Goal: Find specific fact: Find specific fact

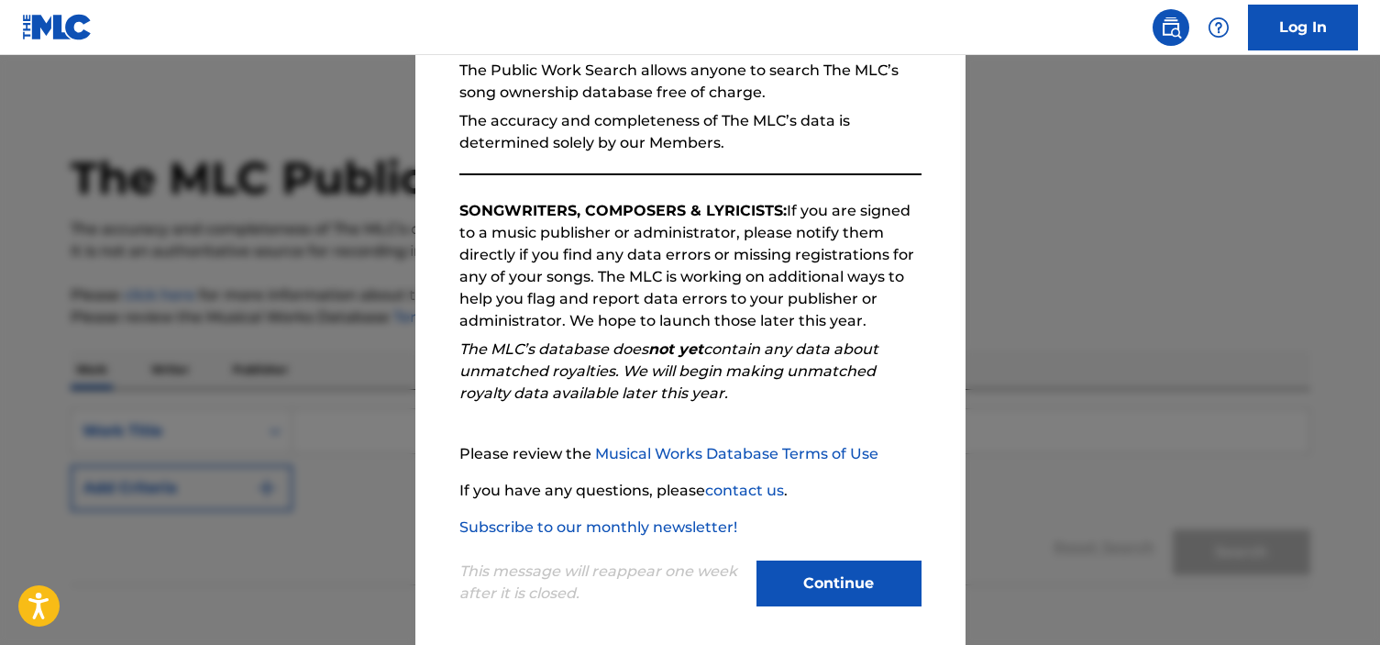
scroll to position [194, 0]
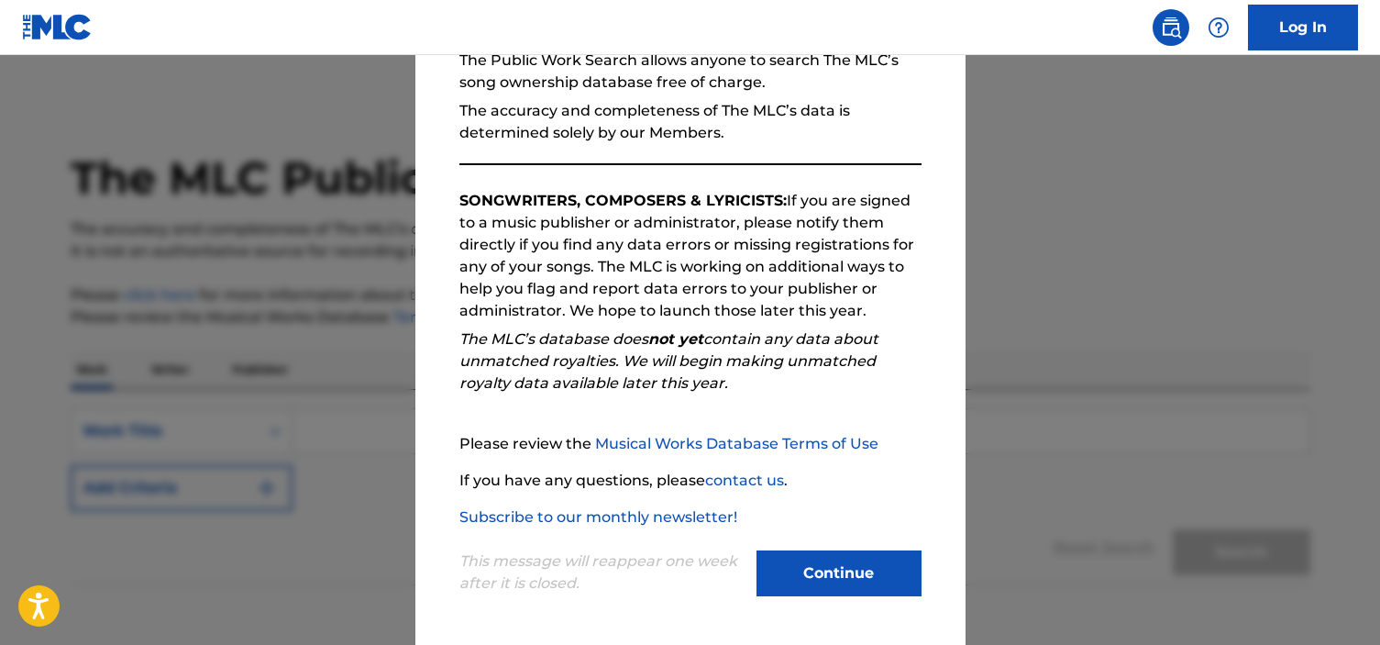
click at [827, 584] on button "Continue" at bounding box center [838, 573] width 165 height 46
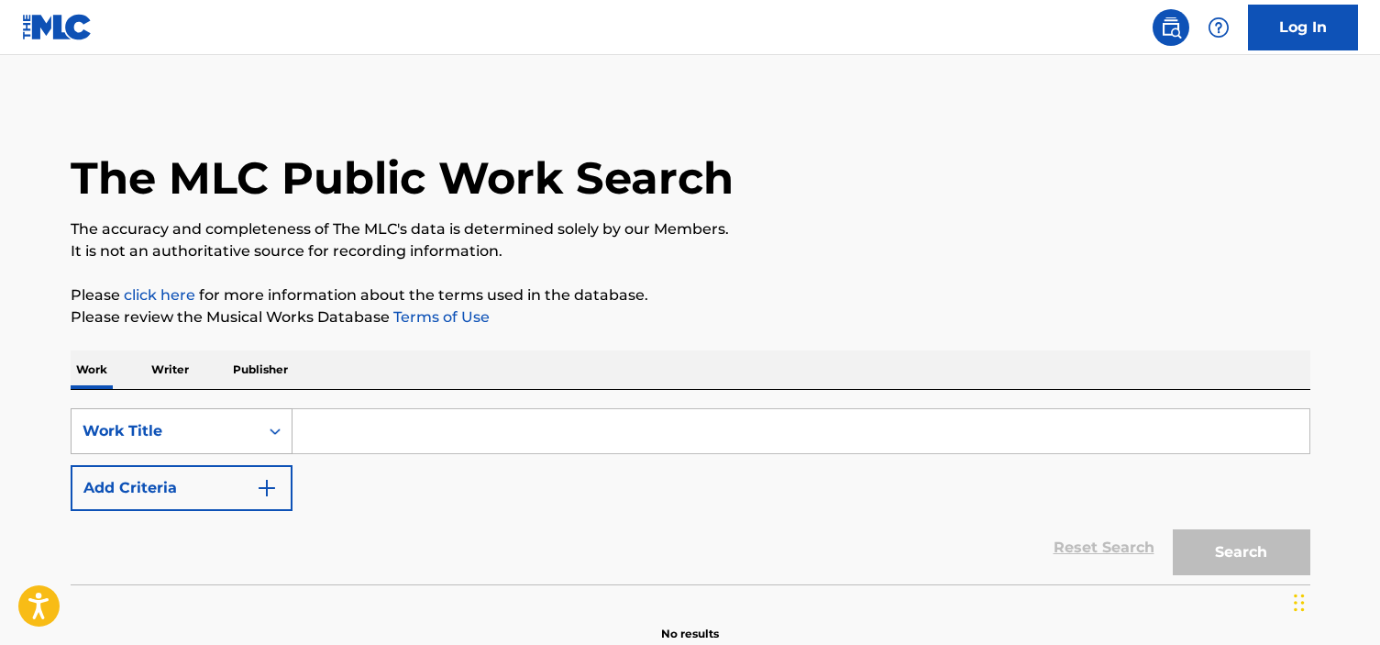
scroll to position [85, 0]
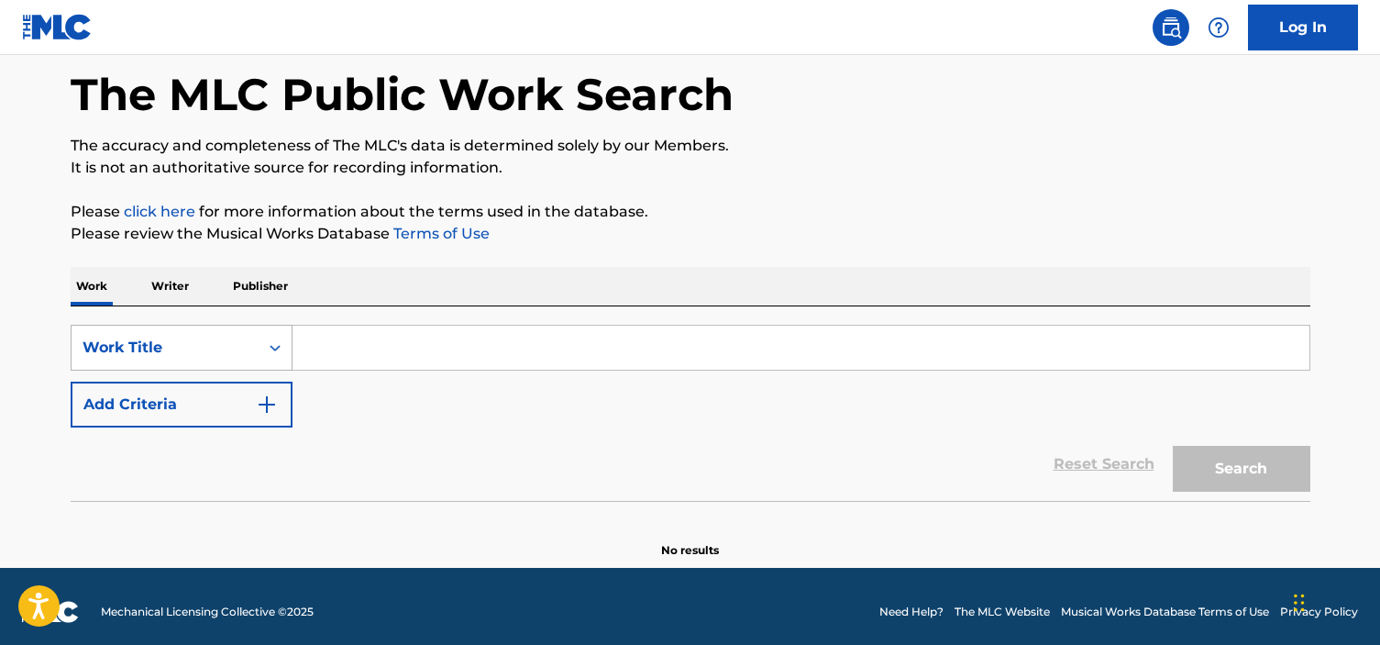
click at [169, 370] on div "Work Title" at bounding box center [182, 348] width 222 height 46
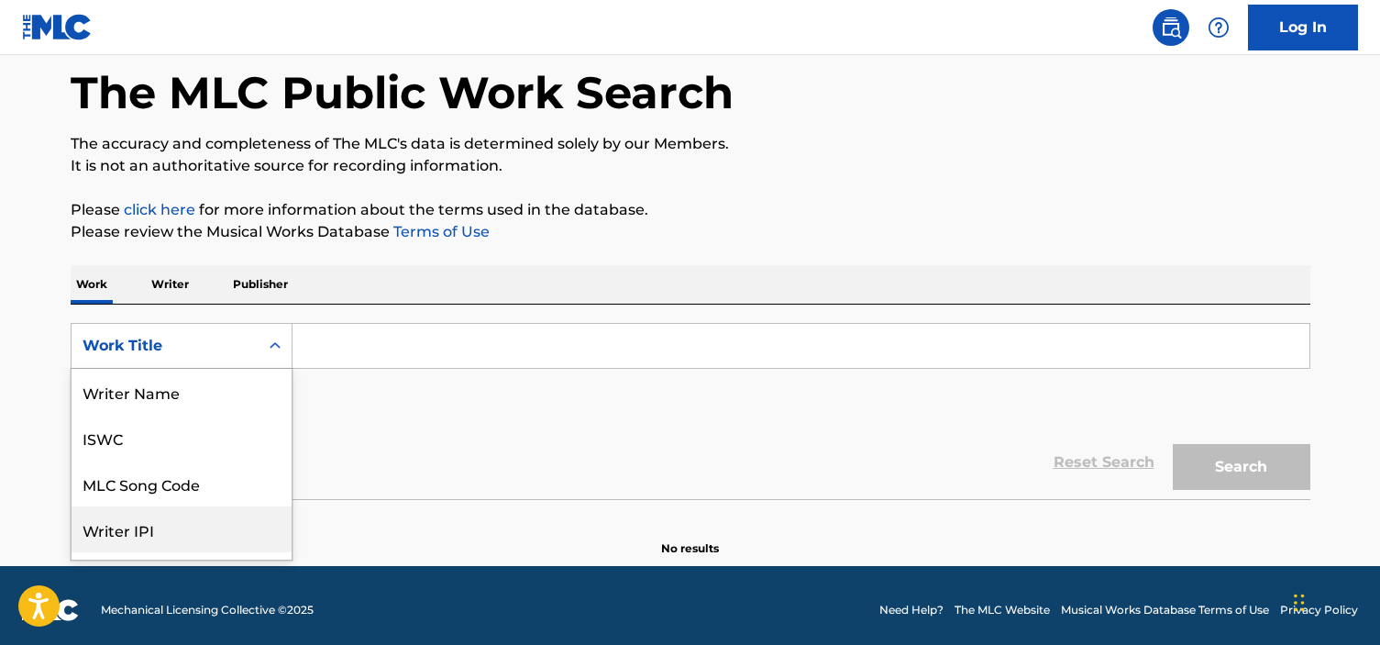
scroll to position [92, 0]
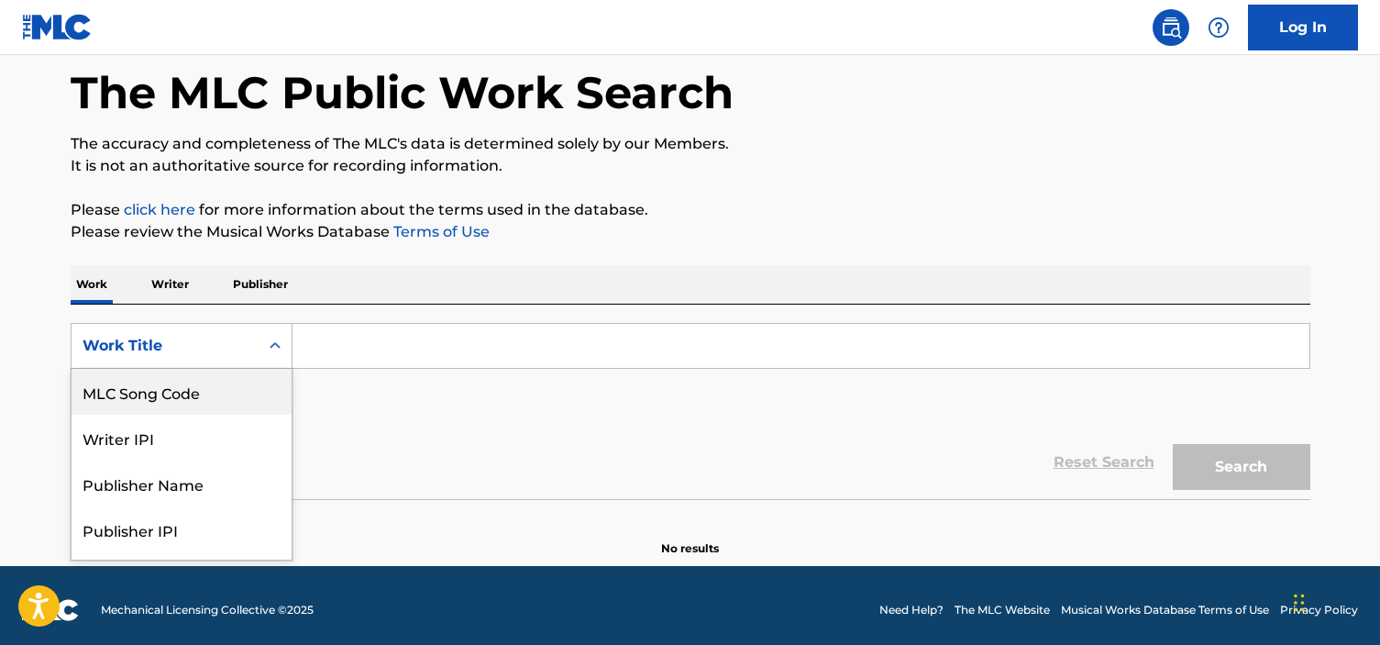
click at [170, 397] on div "MLC Song Code" at bounding box center [182, 392] width 220 height 46
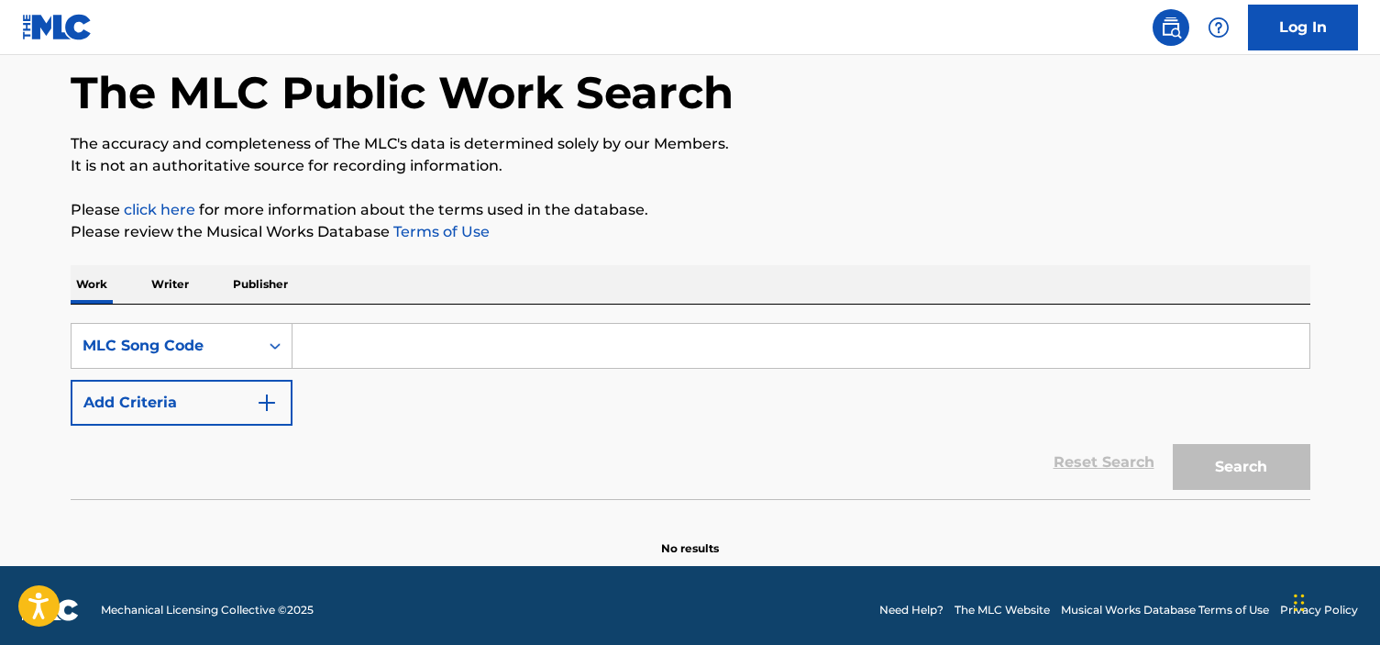
click at [319, 357] on input "Search Form" at bounding box center [801, 346] width 1017 height 44
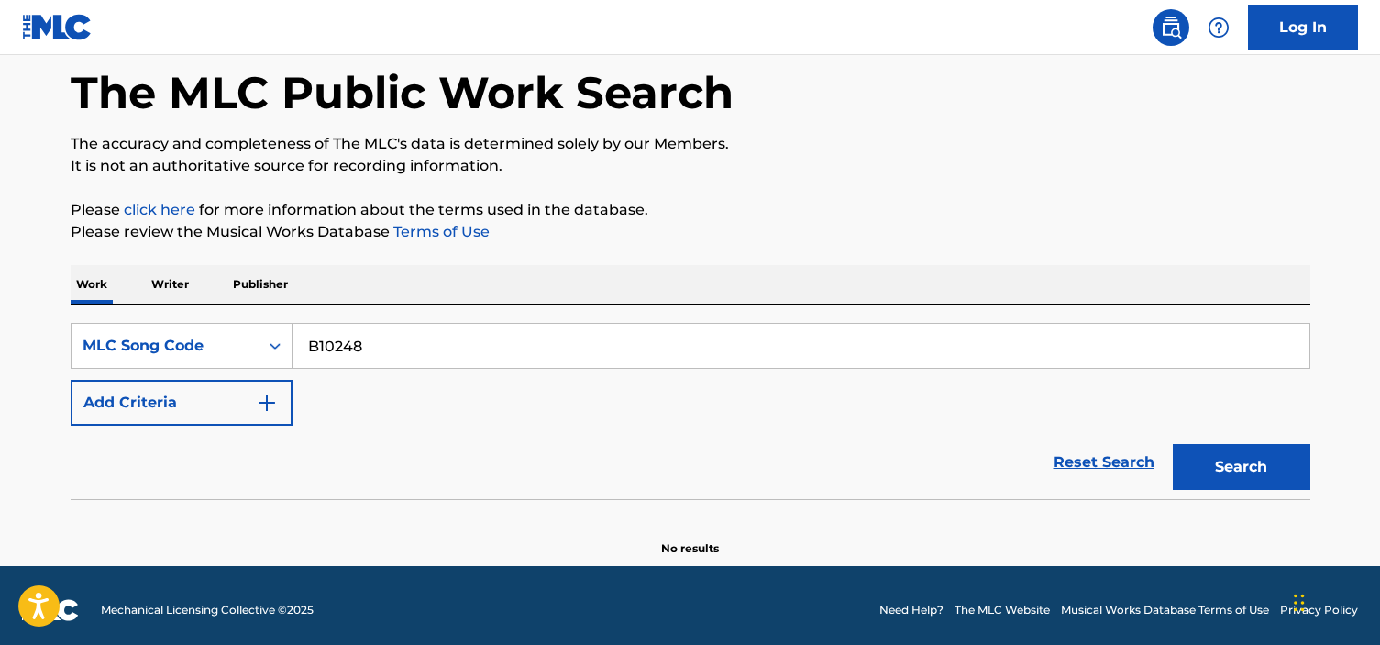
type input "B10248"
click at [1244, 482] on button "Search" at bounding box center [1242, 467] width 138 height 46
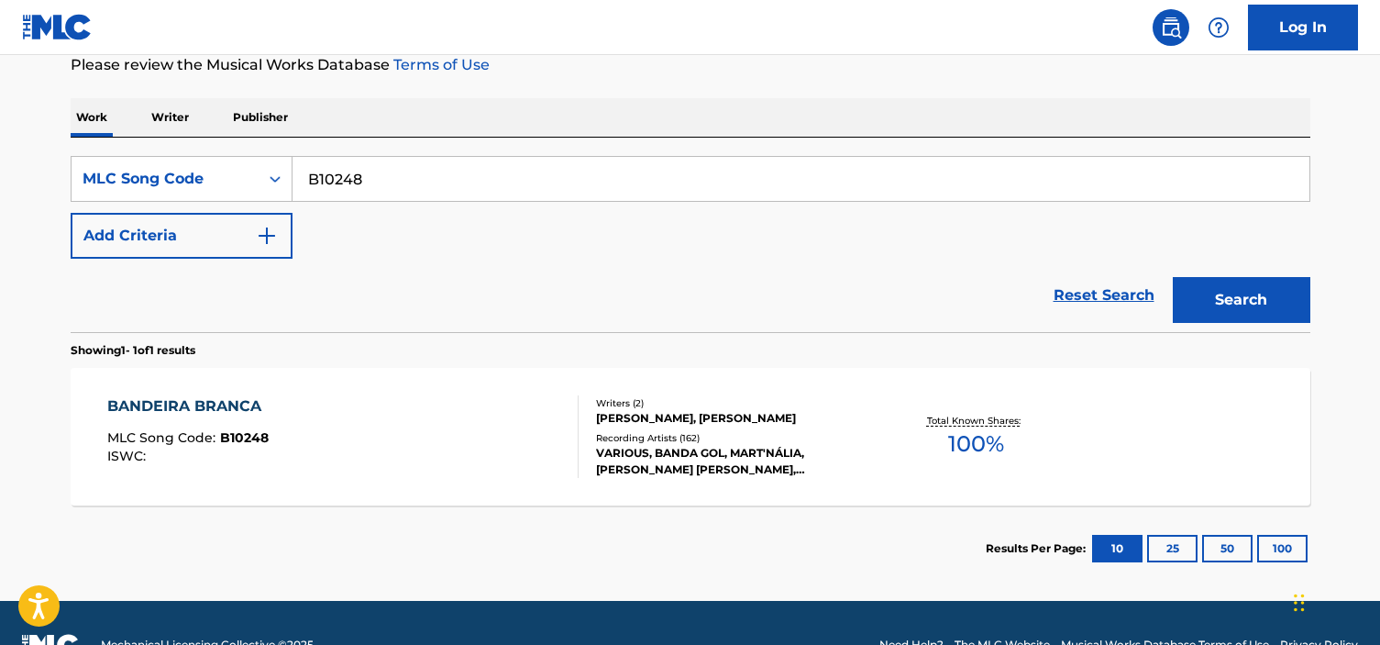
scroll to position [296, 0]
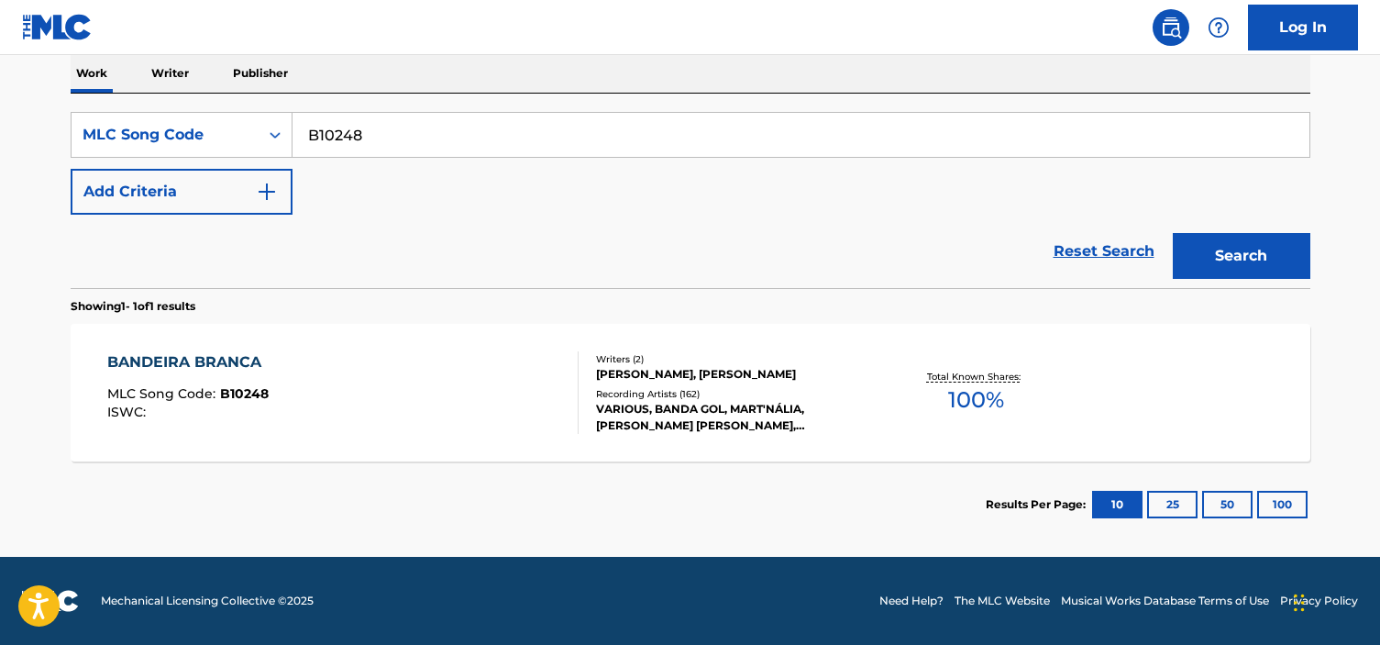
click at [364, 386] on div "BANDEIRA BRANCA MLC Song Code : B10248 ISWC :" at bounding box center [342, 392] width 471 height 83
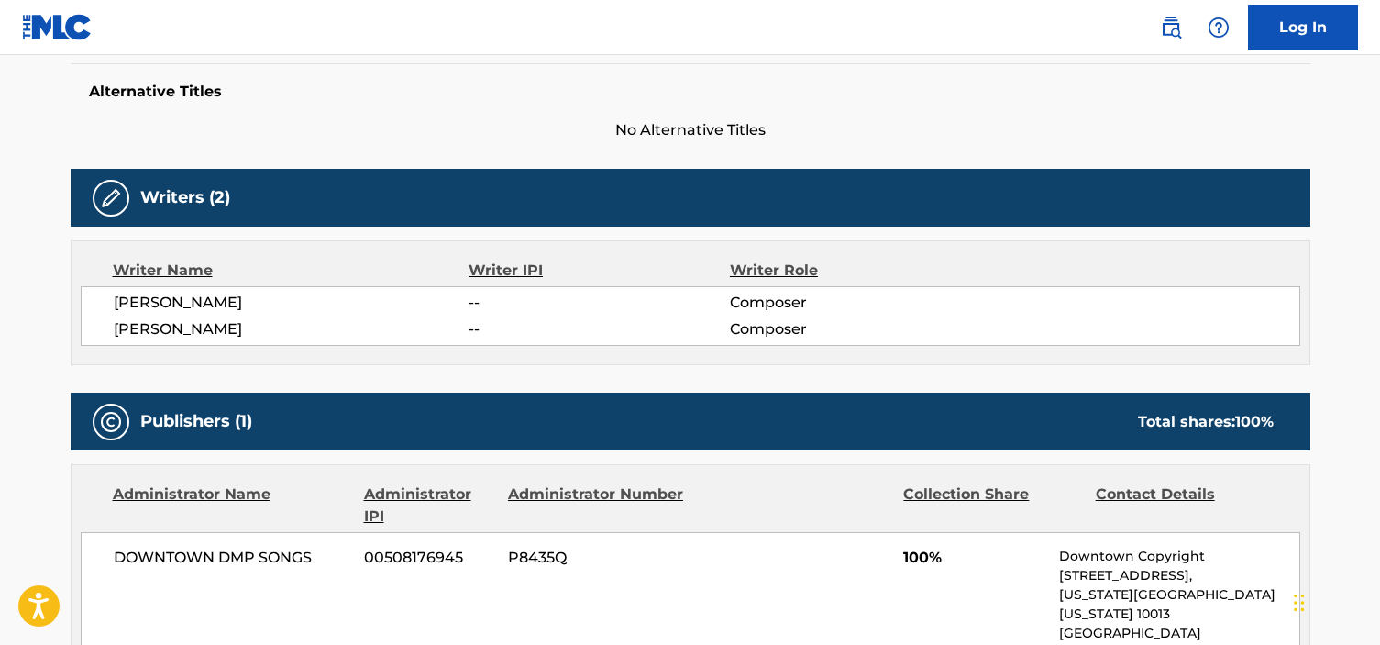
scroll to position [476, 0]
